Goal: Task Accomplishment & Management: Understand process/instructions

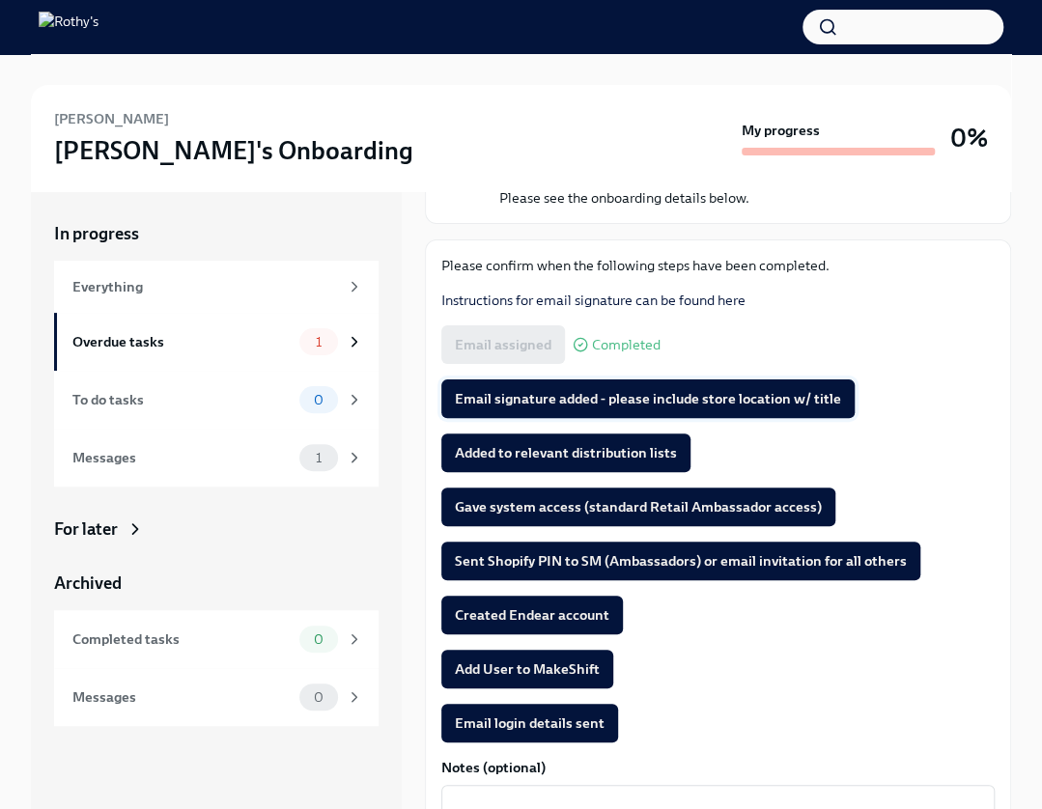
scroll to position [192, 0]
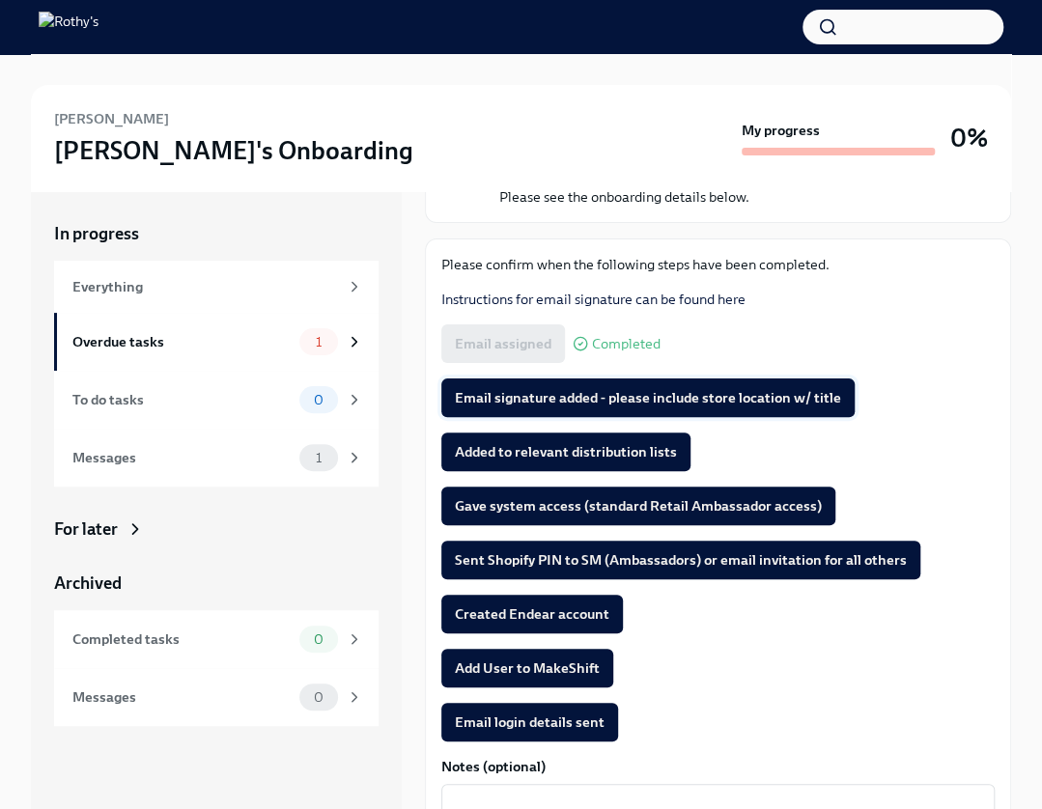
click at [680, 390] on span "Email signature added - please include store location w/ title" at bounding box center [648, 397] width 386 height 19
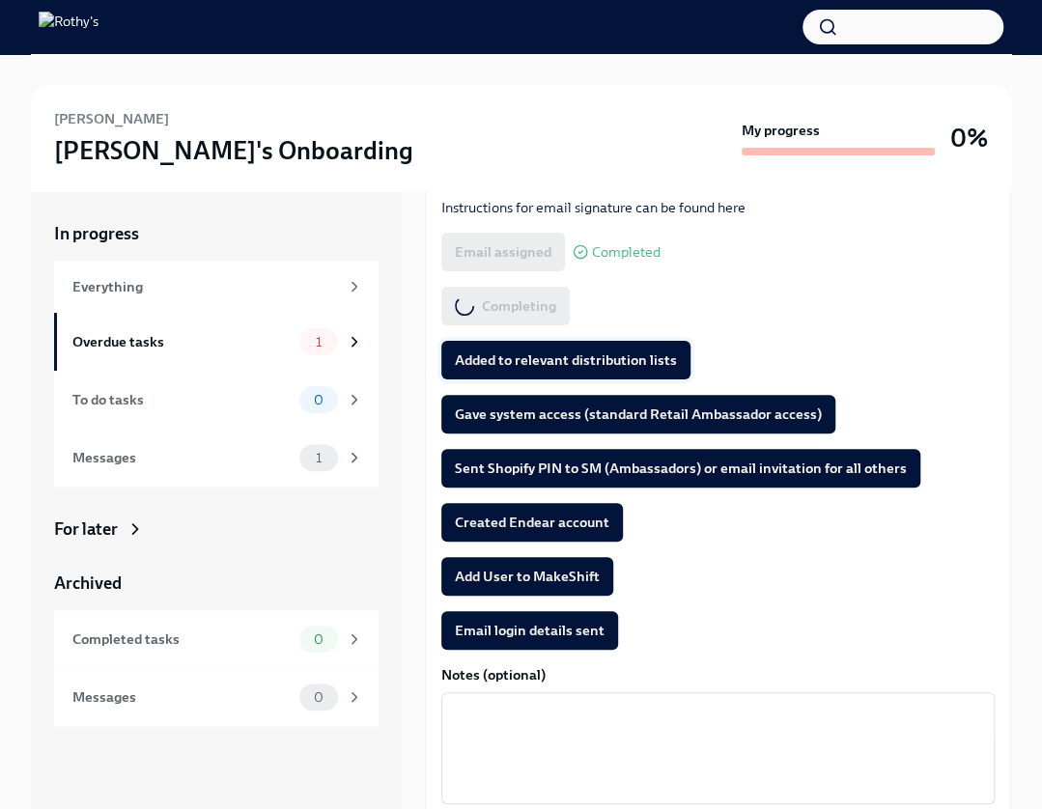
click at [543, 356] on span "Added to relevant distribution lists" at bounding box center [566, 360] width 222 height 19
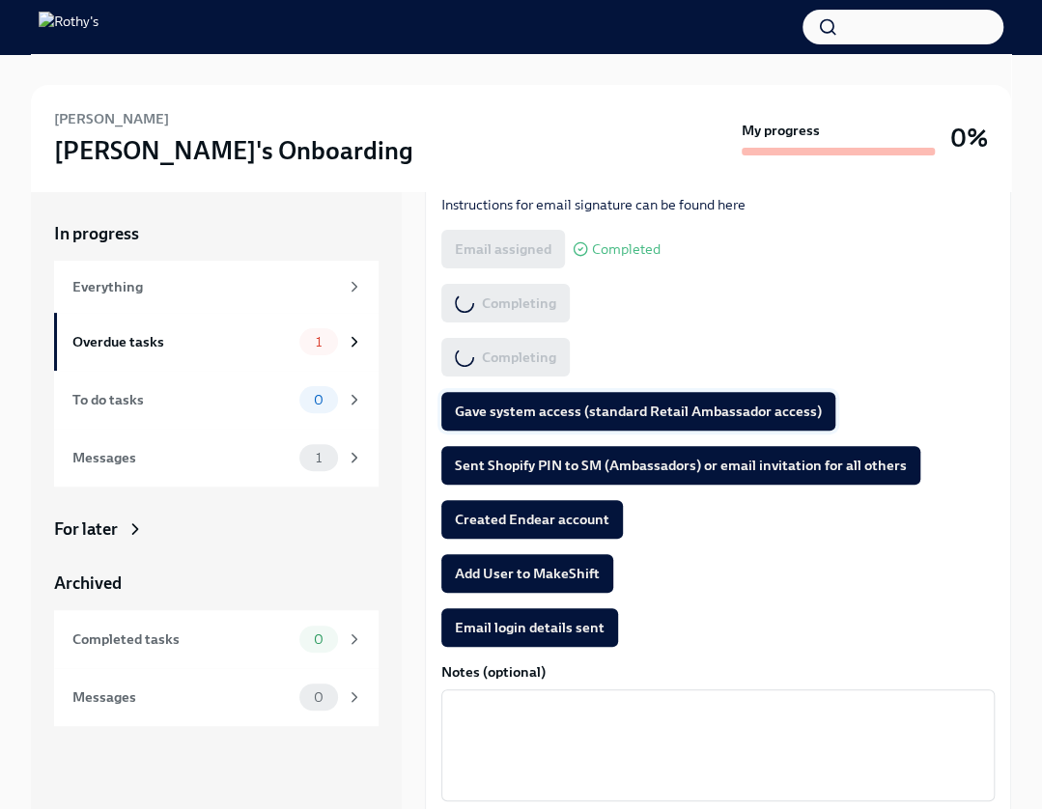
scroll to position [288, 0]
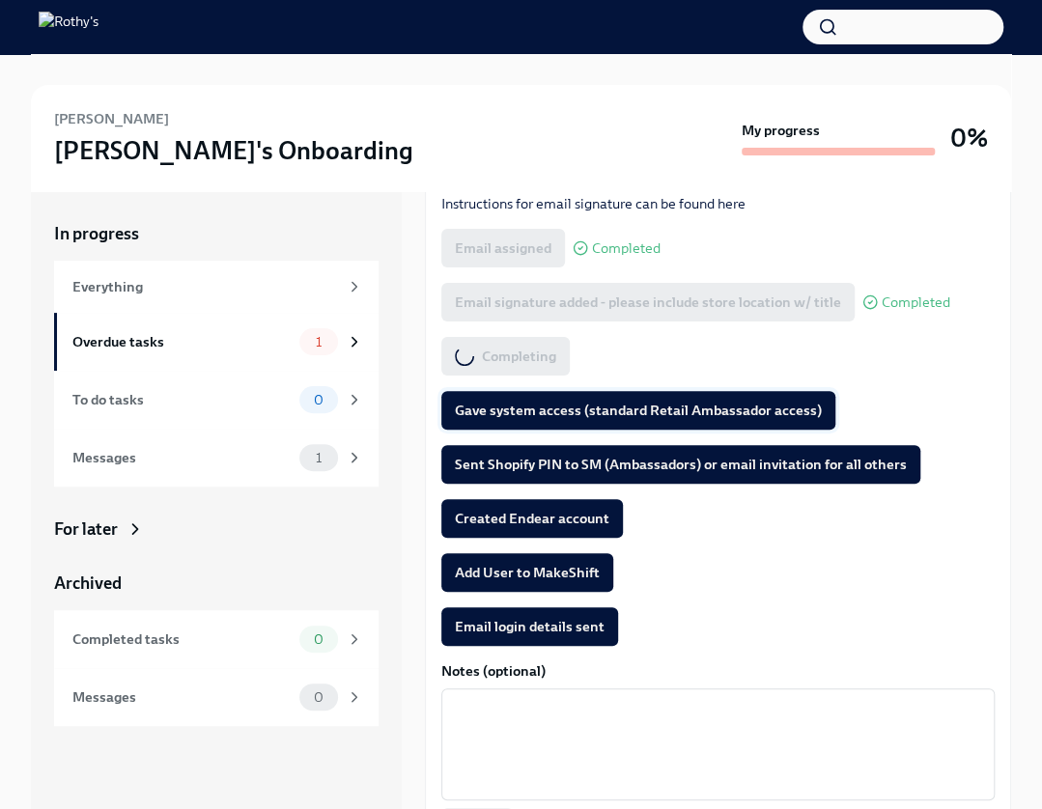
click at [538, 405] on span "Gave system access (standard Retail Ambassador access)" at bounding box center [638, 410] width 367 height 19
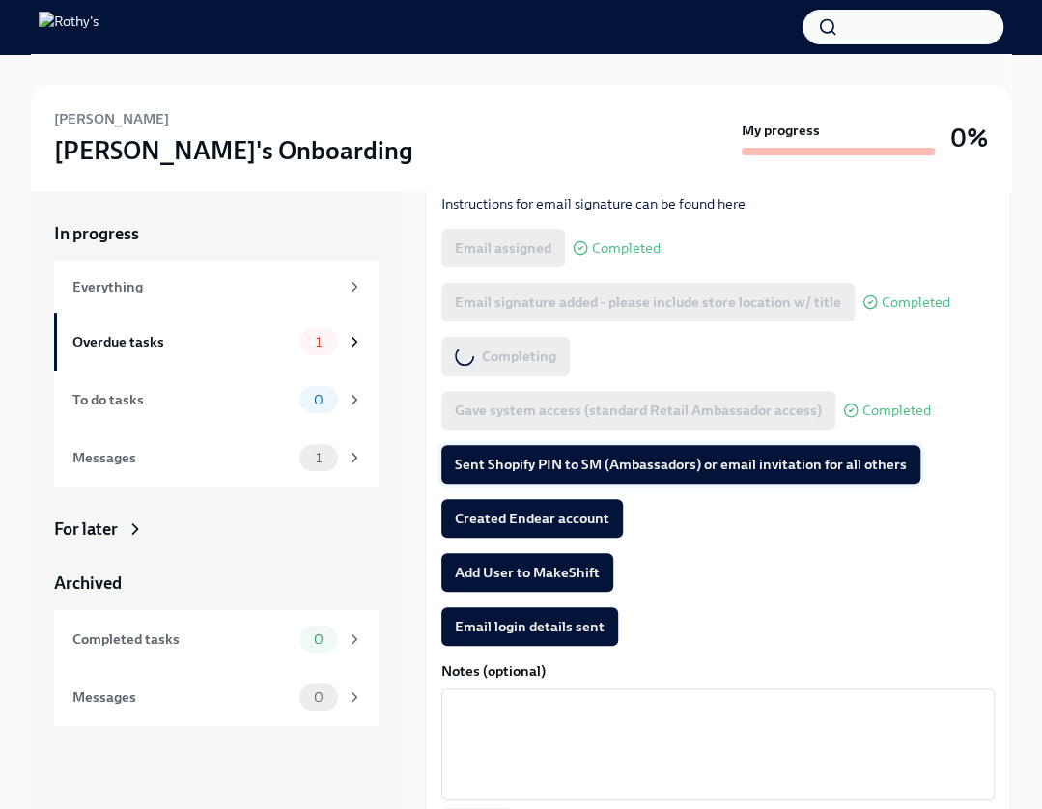
click at [543, 463] on span "Sent Shopify PIN to SM (Ambassadors) or email invitation for all others" at bounding box center [681, 464] width 452 height 19
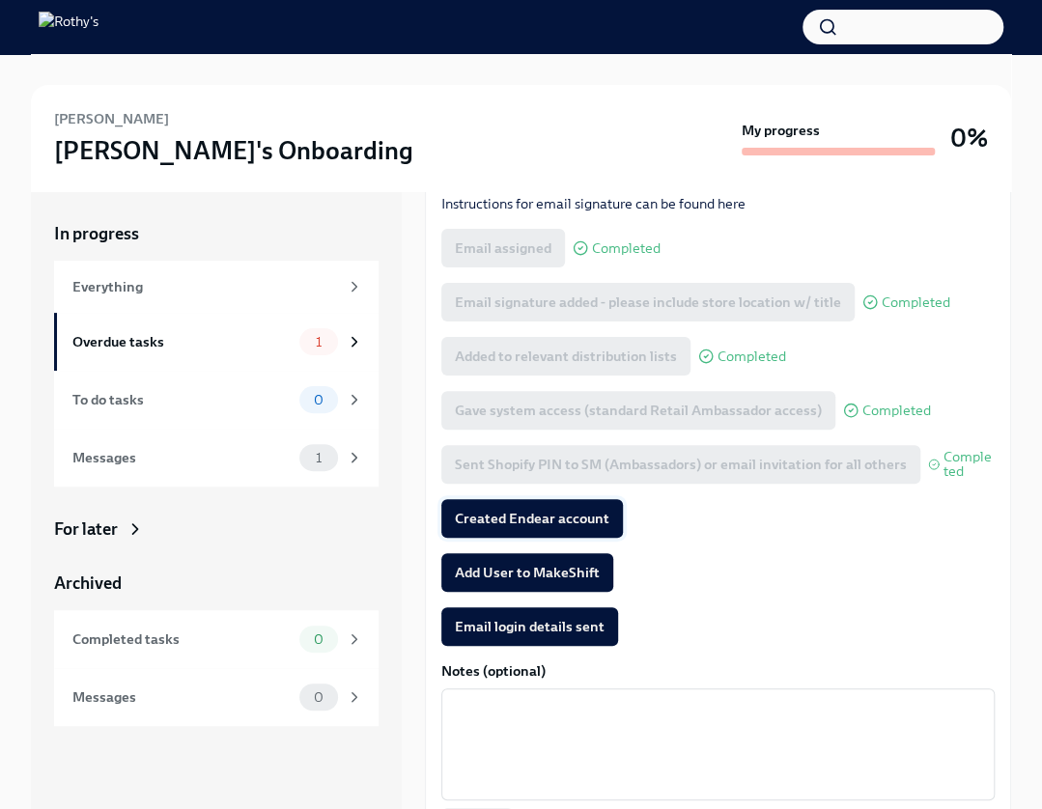
click at [518, 517] on span "Created Endear account" at bounding box center [532, 518] width 154 height 19
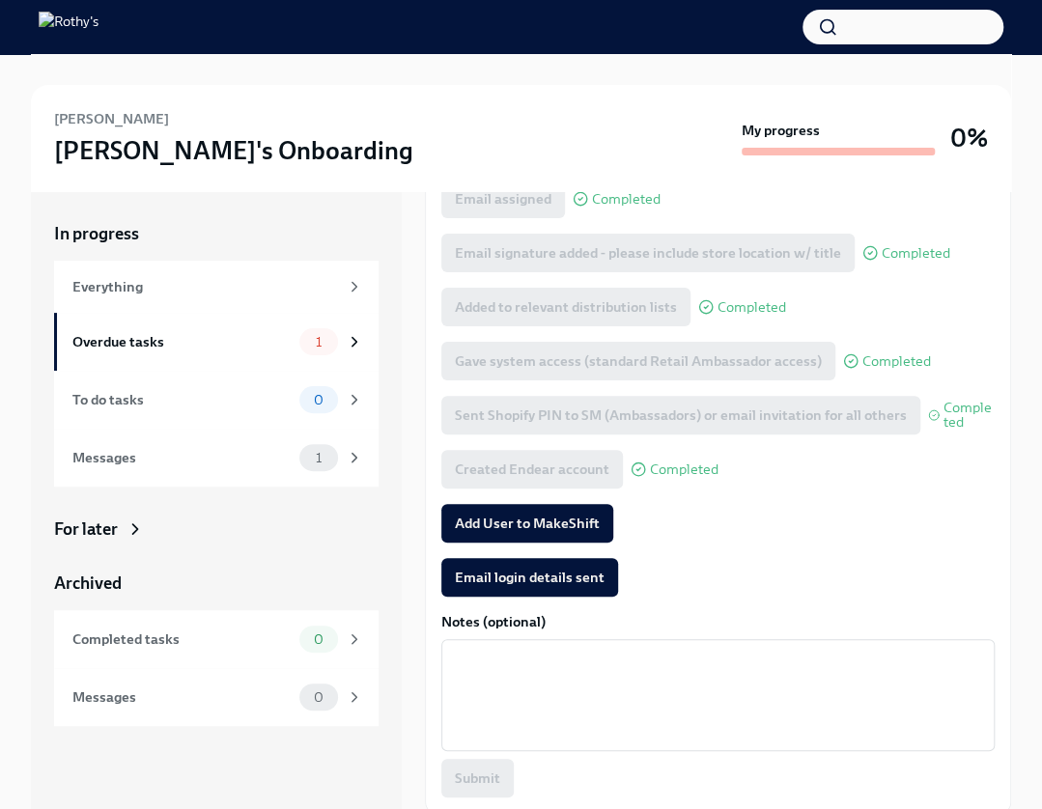
scroll to position [340, 0]
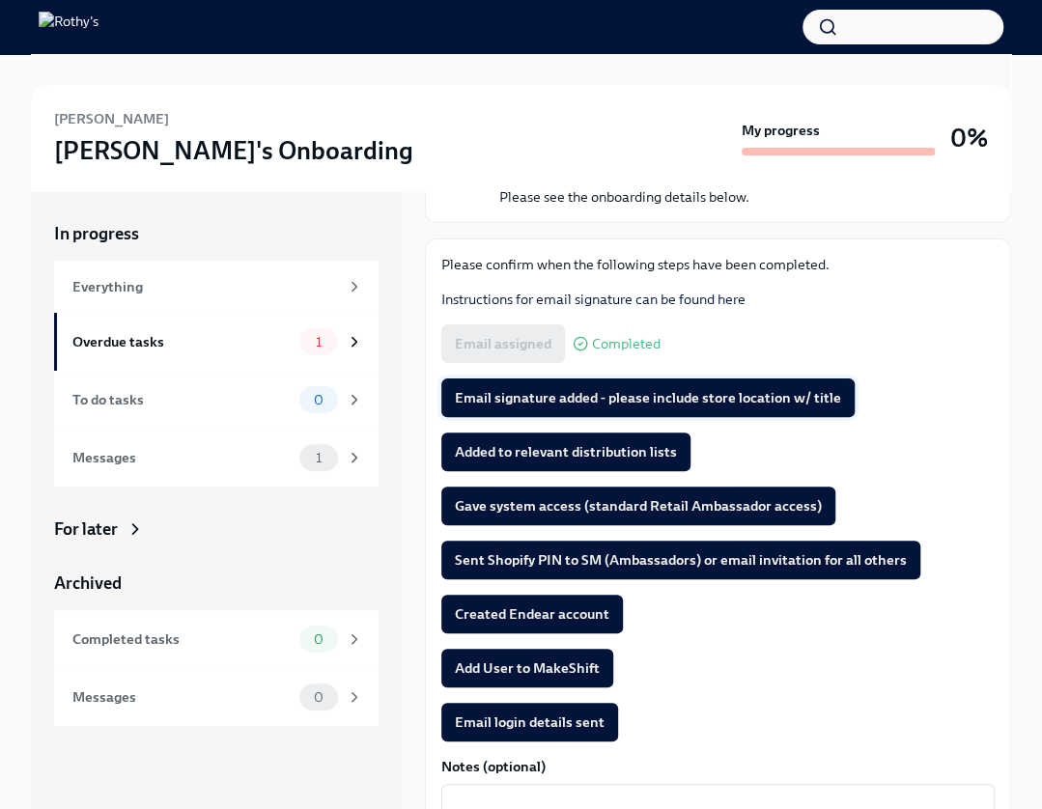
scroll to position [193, 0]
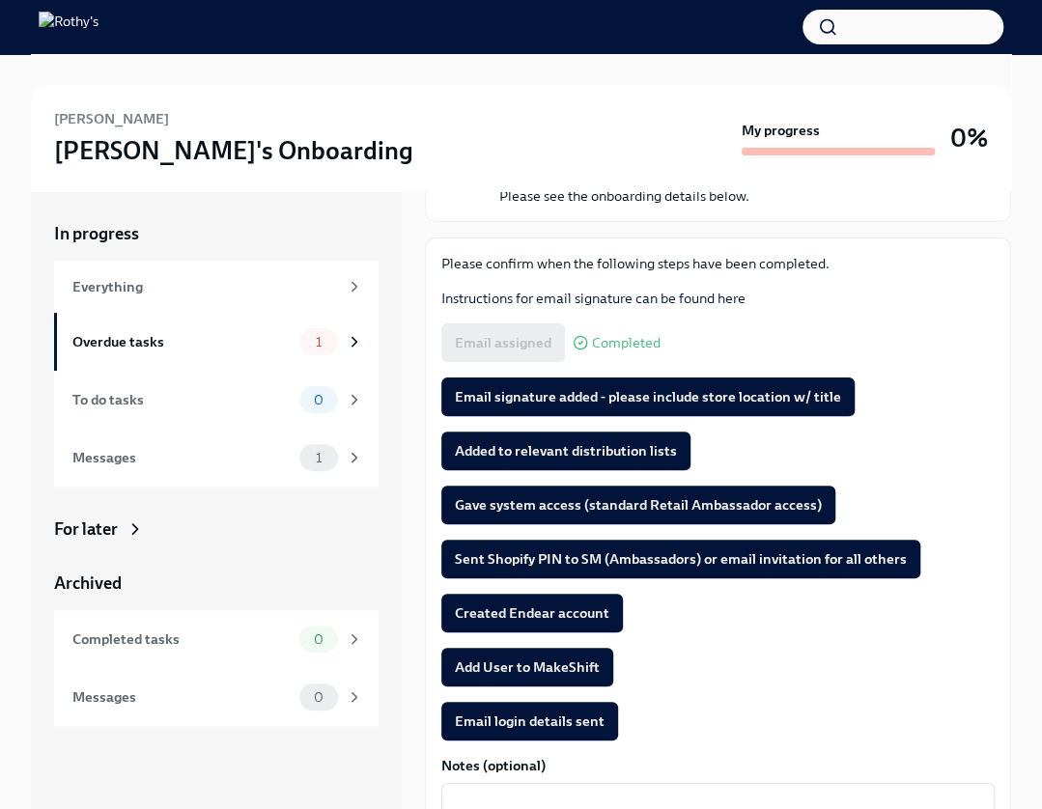
drag, startPoint x: 660, startPoint y: 391, endPoint x: 688, endPoint y: 383, distance: 28.1
click at [660, 391] on span "Email signature added - please include store location w/ title" at bounding box center [648, 396] width 386 height 19
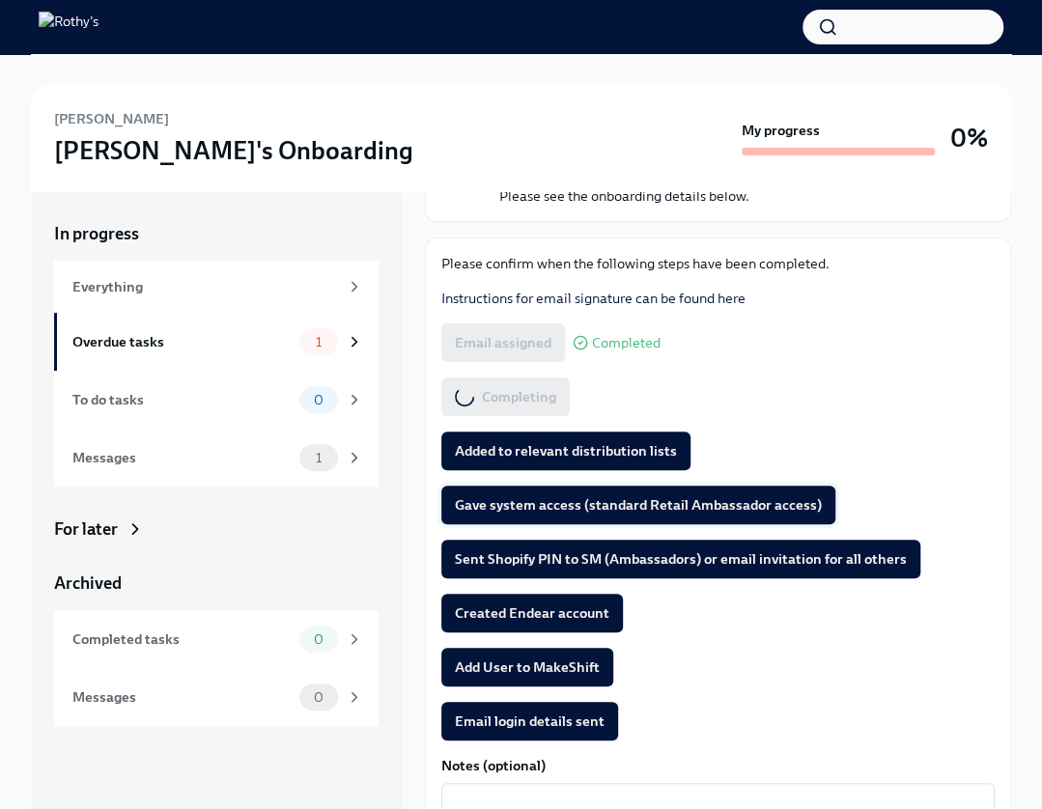
drag, startPoint x: 558, startPoint y: 446, endPoint x: 536, endPoint y: 494, distance: 53.1
click at [558, 445] on span "Added to relevant distribution lists" at bounding box center [566, 450] width 222 height 19
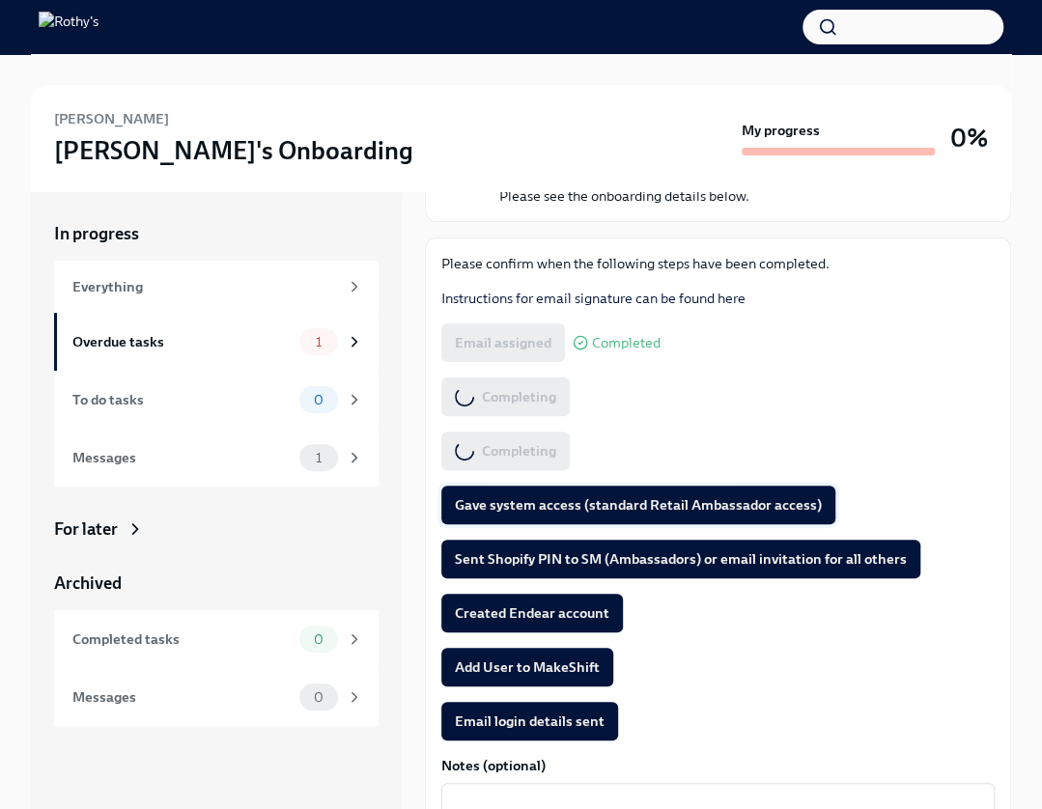
click at [527, 507] on span "Gave system access (standard Retail Ambassador access)" at bounding box center [638, 504] width 367 height 19
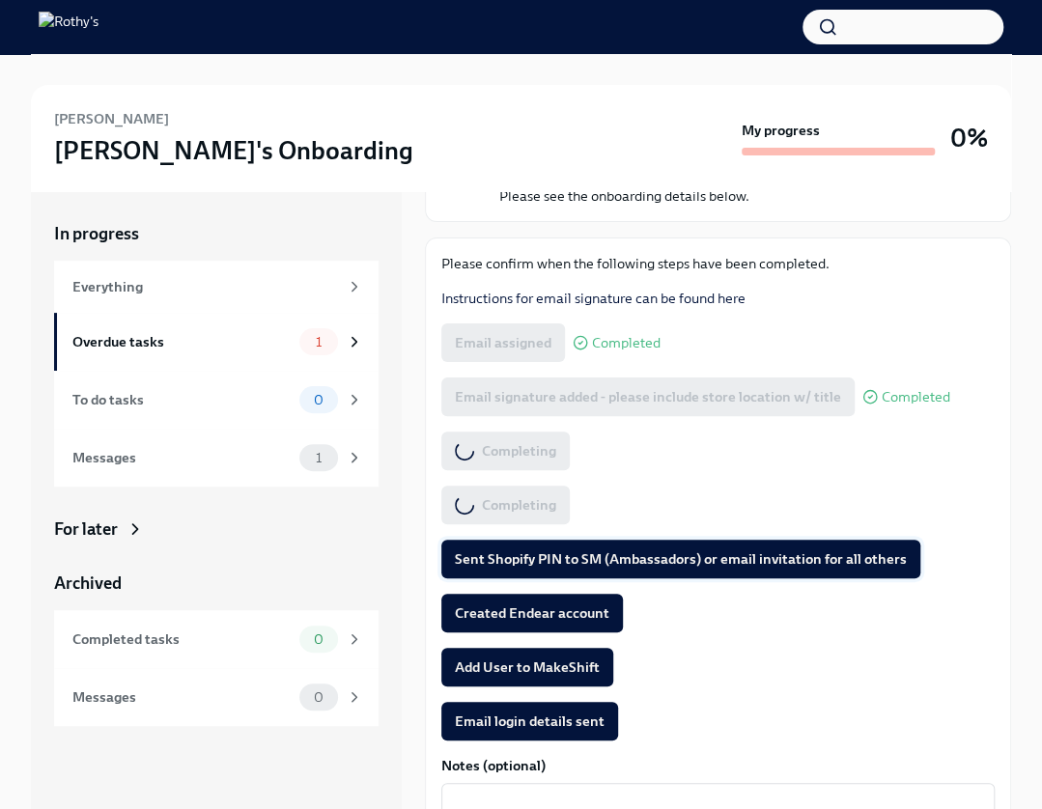
click at [531, 559] on span "Sent Shopify PIN to SM (Ambassadors) or email invitation for all others" at bounding box center [681, 558] width 452 height 19
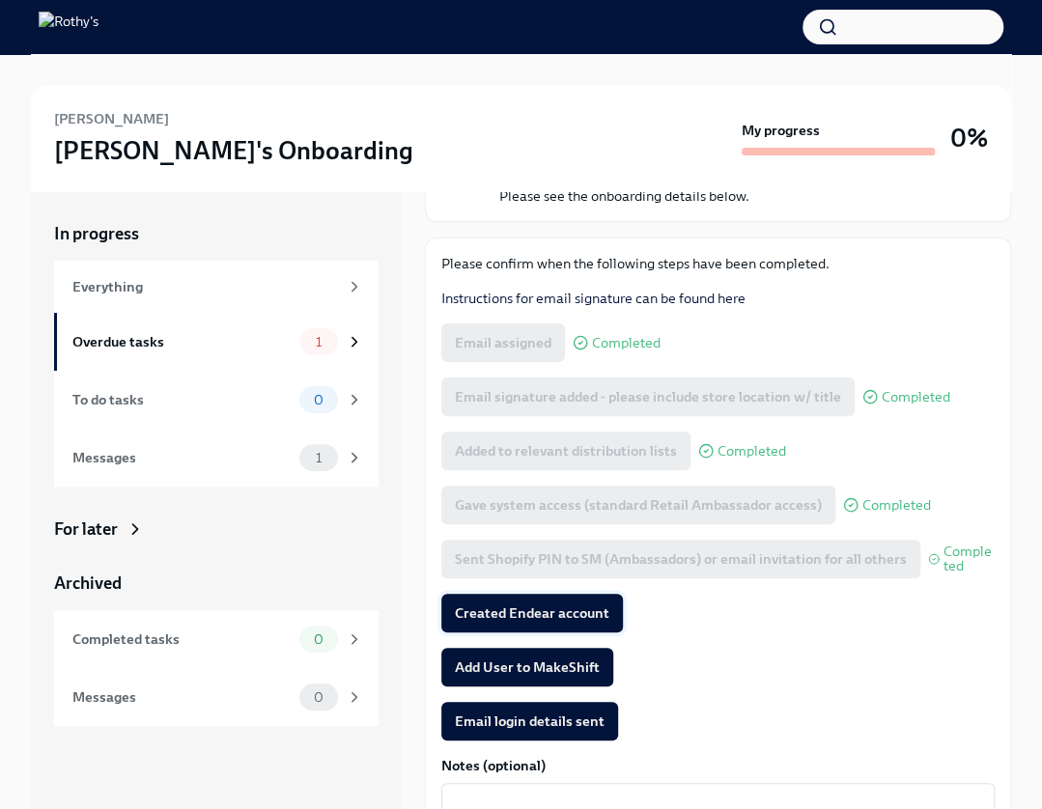
click at [505, 609] on span "Created Endear account" at bounding box center [532, 612] width 154 height 19
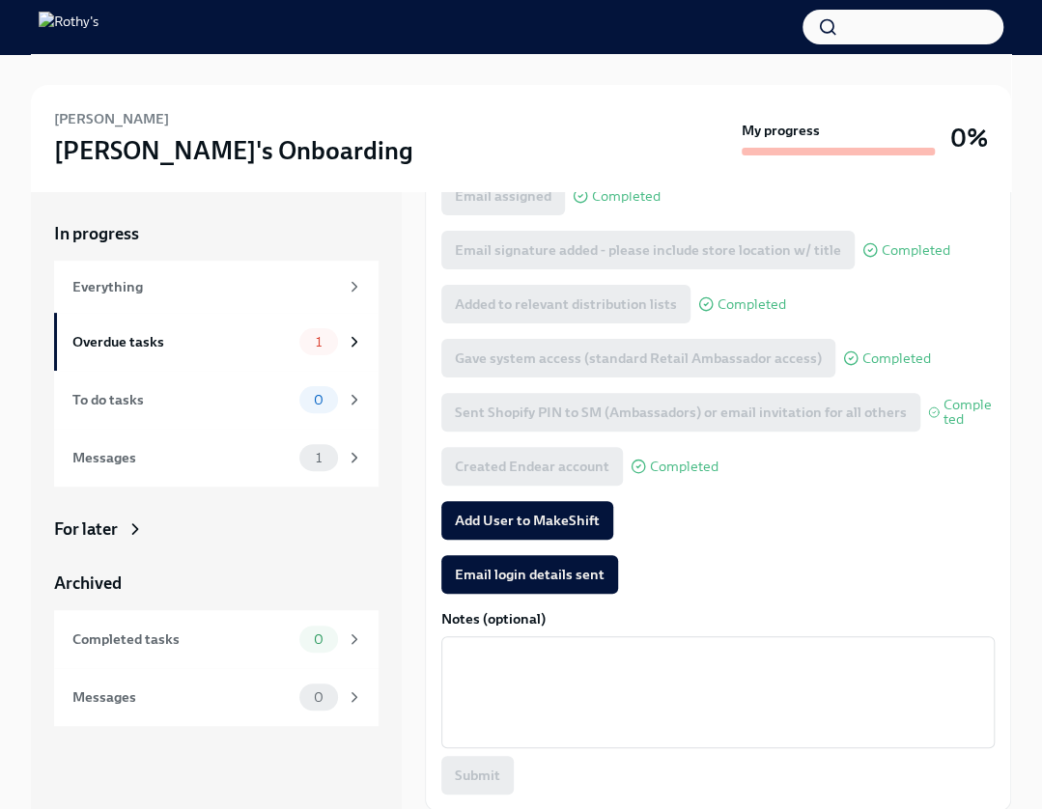
scroll to position [0, 0]
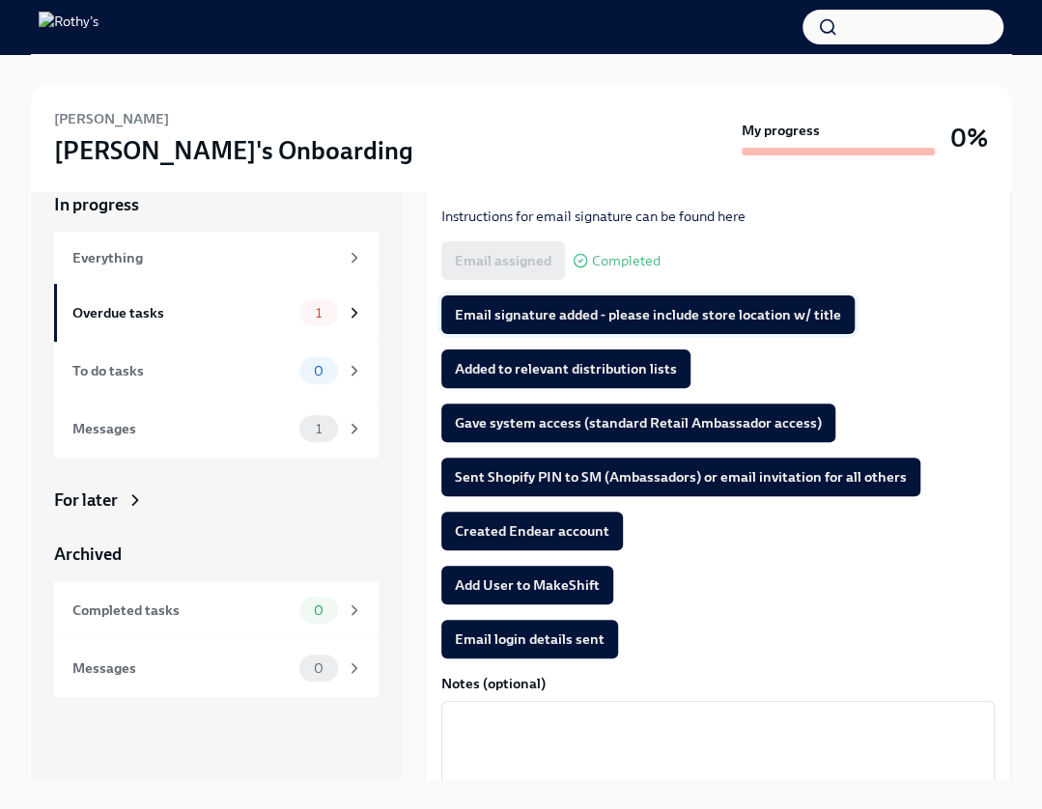
scroll to position [245, 0]
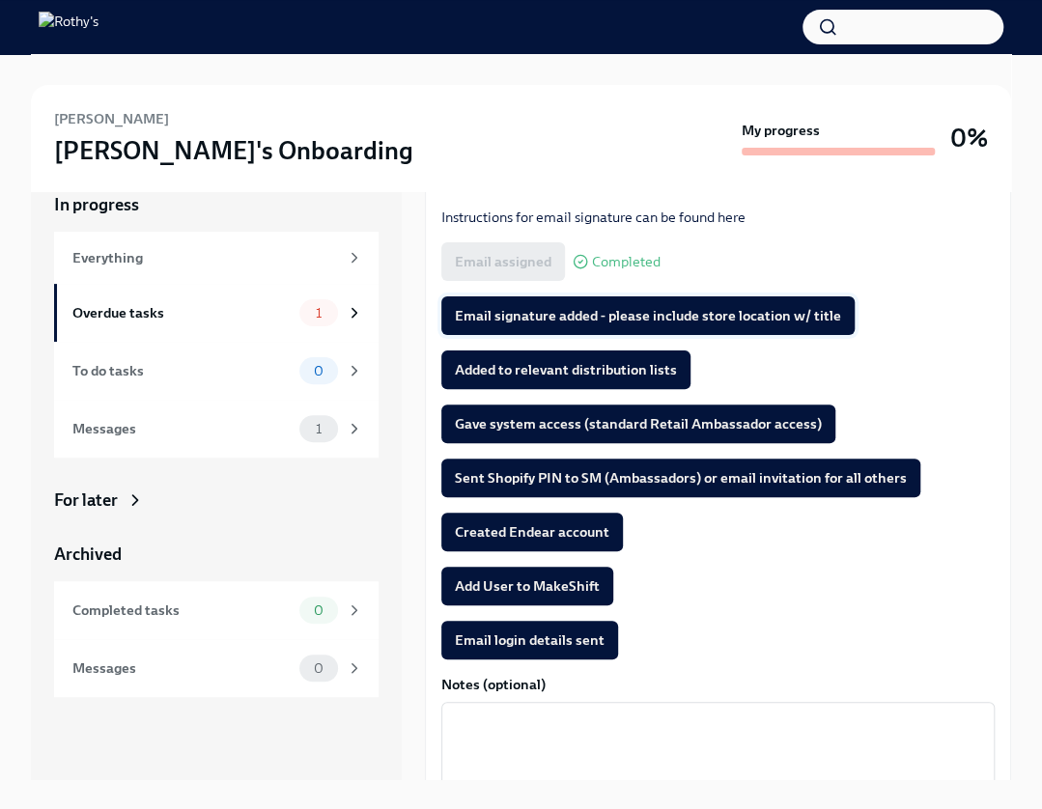
click at [548, 314] on span "Email signature added - please include store location w/ title" at bounding box center [648, 315] width 386 height 19
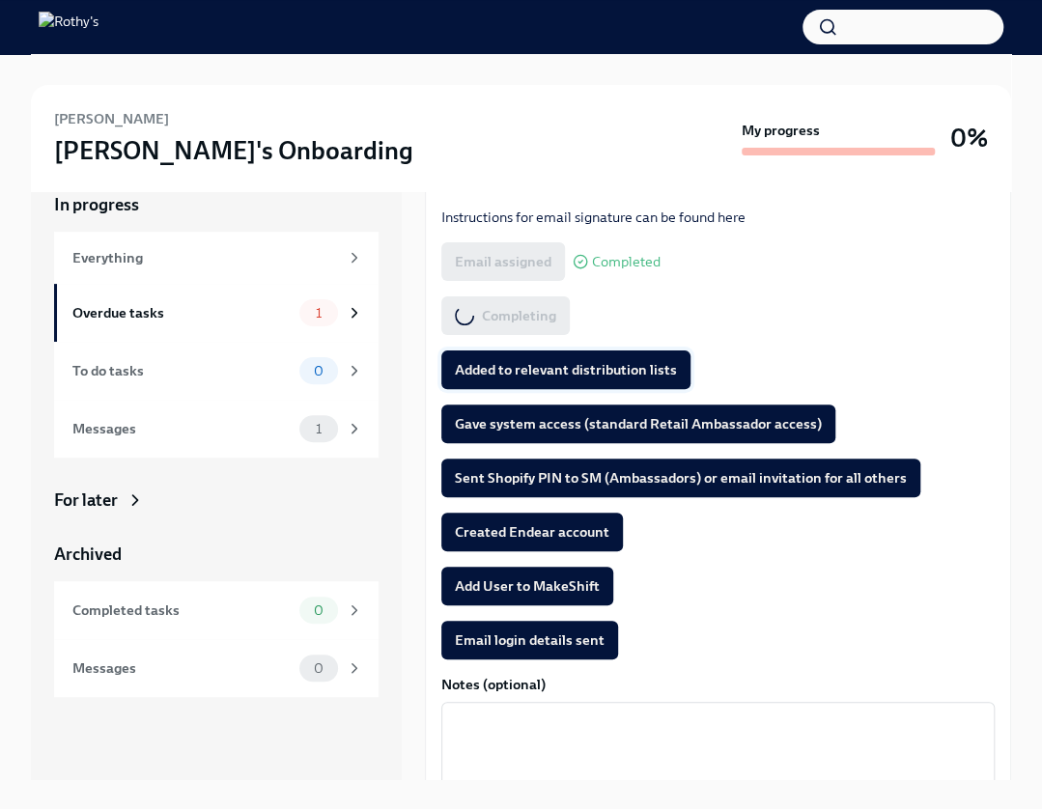
click at [515, 374] on span "Added to relevant distribution lists" at bounding box center [566, 369] width 222 height 19
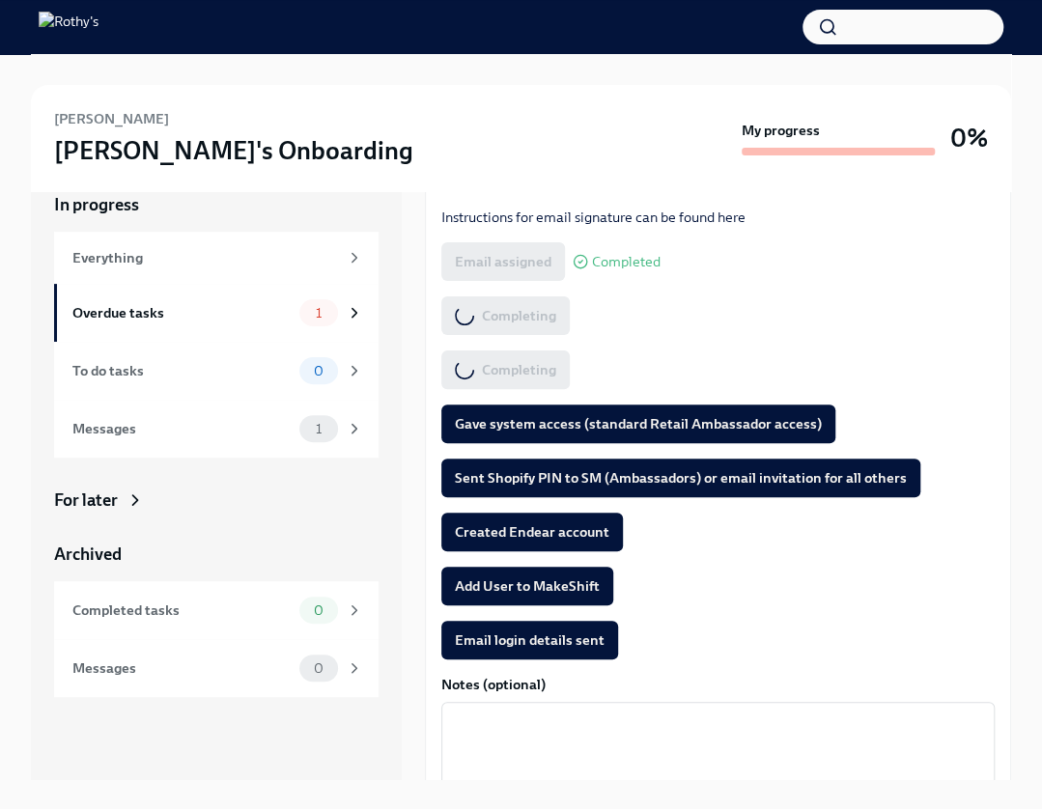
drag, startPoint x: 502, startPoint y: 418, endPoint x: 500, endPoint y: 439, distance: 21.3
click at [502, 417] on span "Gave system access (standard Retail Ambassador access)" at bounding box center [638, 423] width 367 height 19
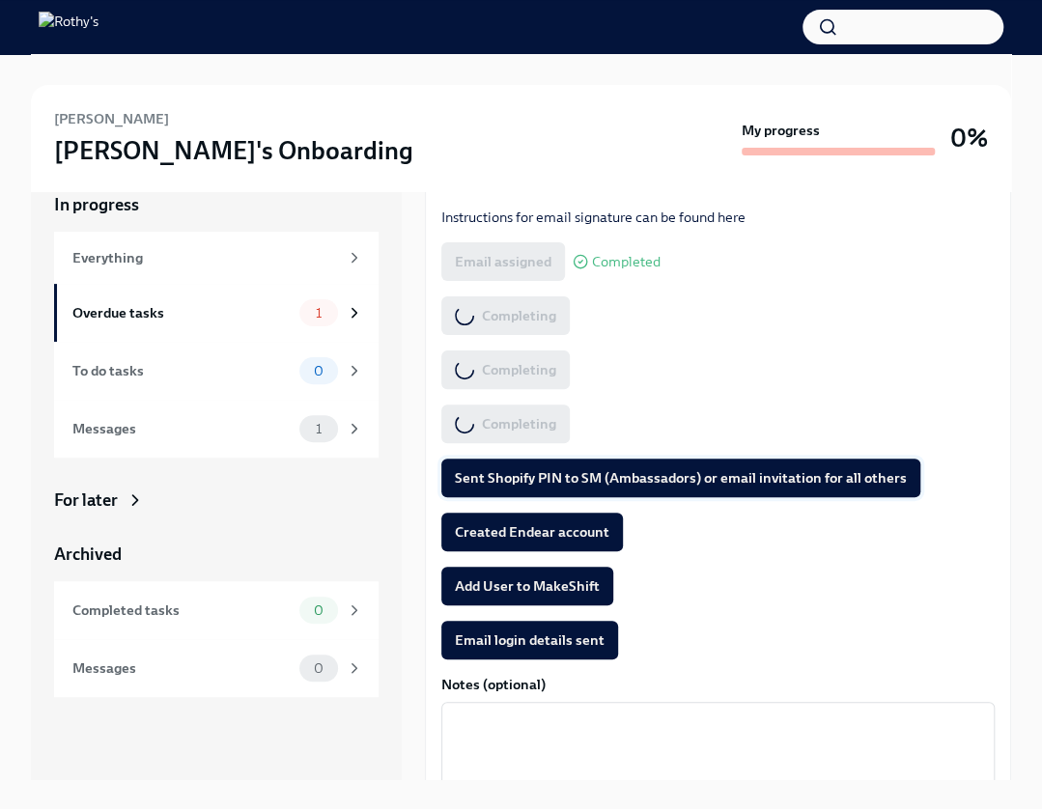
click at [494, 480] on span "Sent Shopify PIN to SM (Ambassadors) or email invitation for all others" at bounding box center [681, 477] width 452 height 19
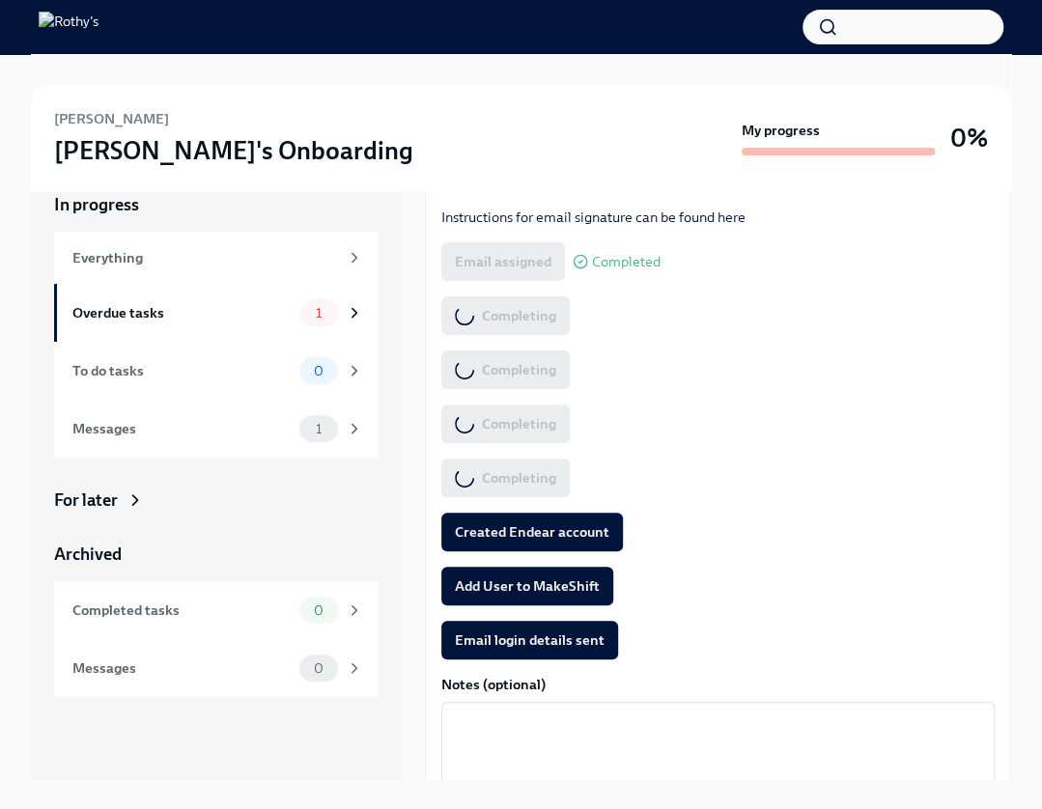
click at [503, 535] on span "Created Endear account" at bounding box center [532, 531] width 154 height 19
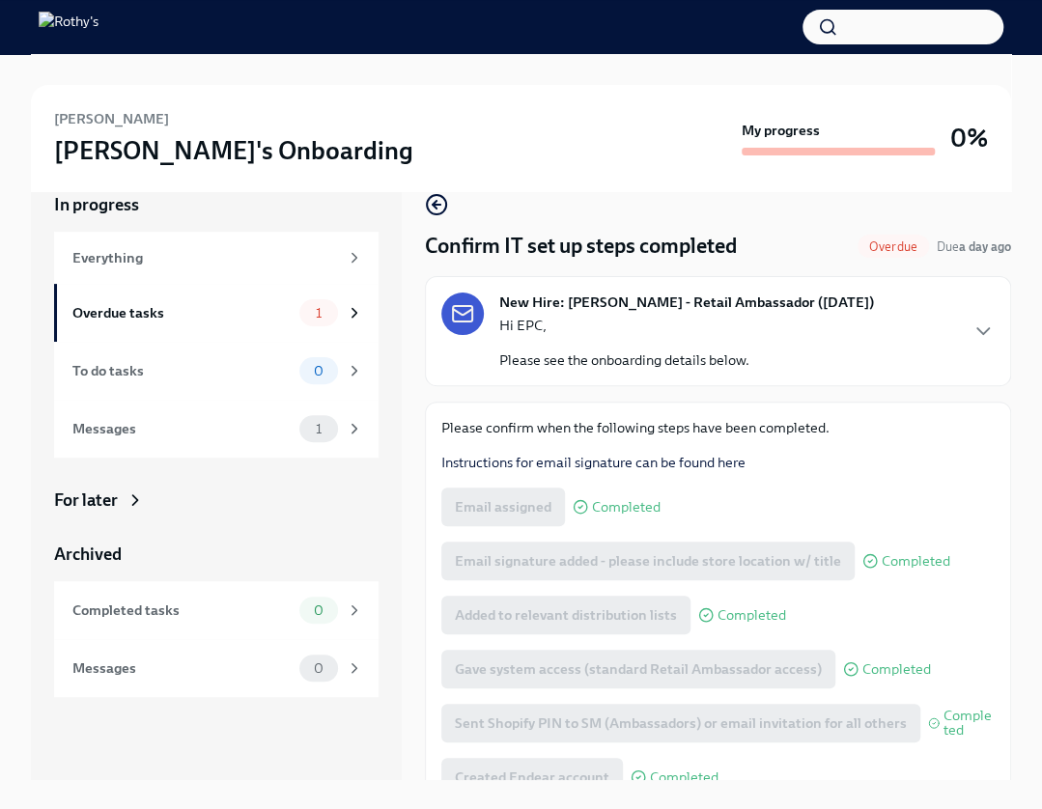
scroll to position [18, 0]
